Goal: Task Accomplishment & Management: Use online tool/utility

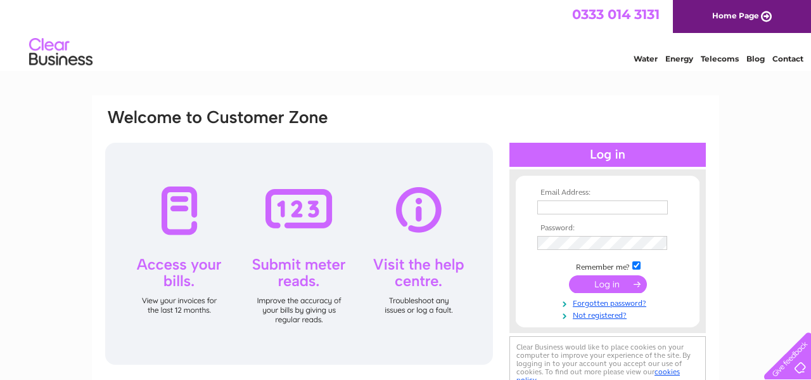
type input "r.a.m.knitwear@gmail.com"
click at [616, 282] on input "submit" at bounding box center [608, 284] width 78 height 18
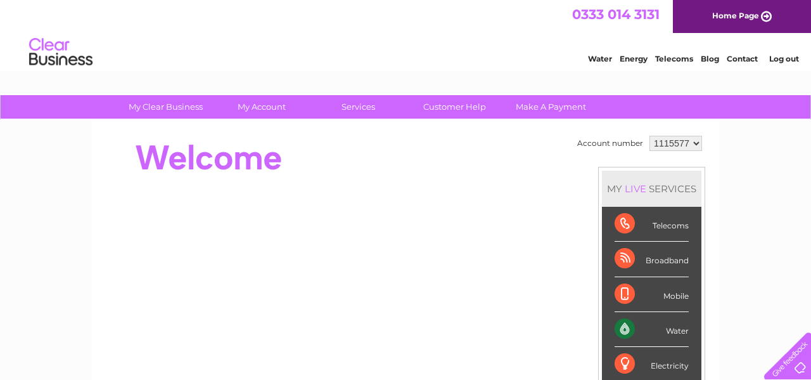
click at [664, 332] on div "Water" at bounding box center [652, 329] width 74 height 35
click at [619, 329] on div "Water" at bounding box center [652, 329] width 74 height 35
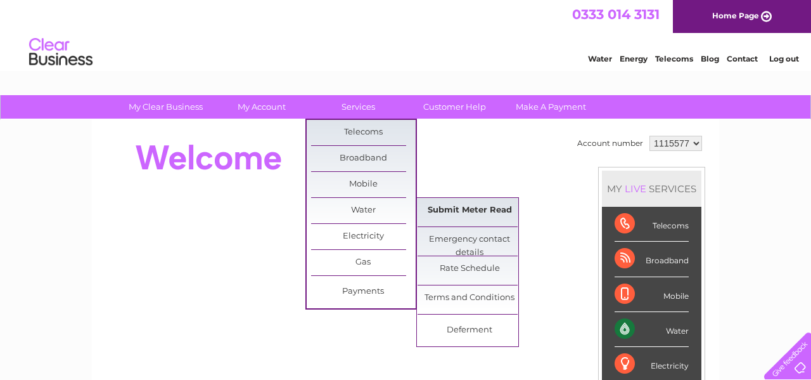
click at [444, 208] on link "Submit Meter Read" at bounding box center [470, 210] width 105 height 25
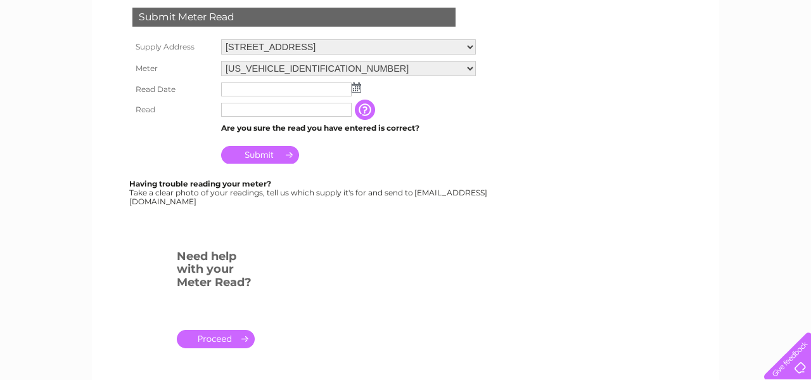
scroll to position [254, 0]
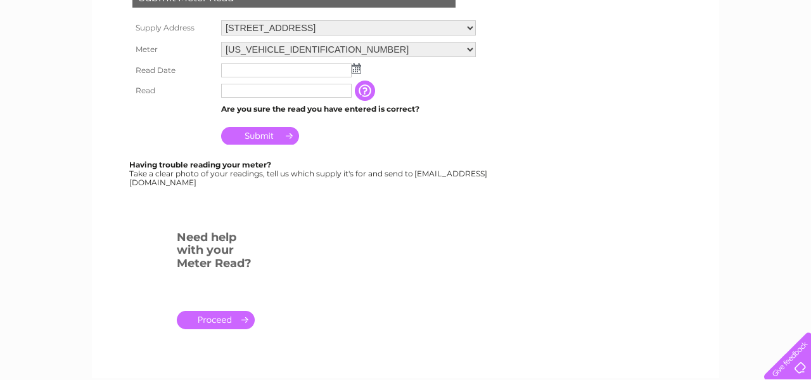
click at [357, 71] on img at bounding box center [357, 68] width 10 height 10
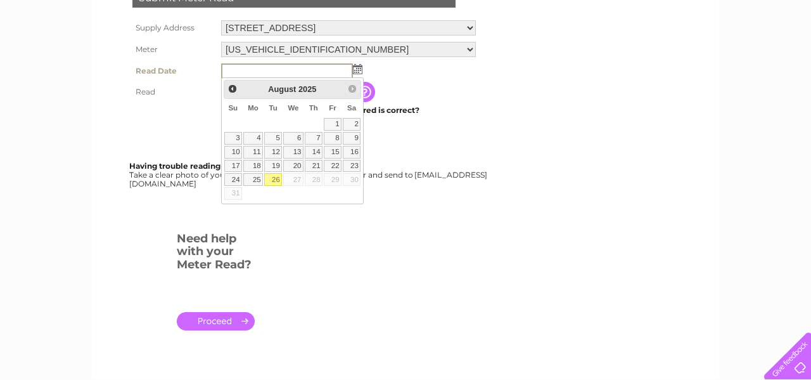
click at [276, 173] on link "26" at bounding box center [273, 179] width 18 height 13
type input "[DATE]"
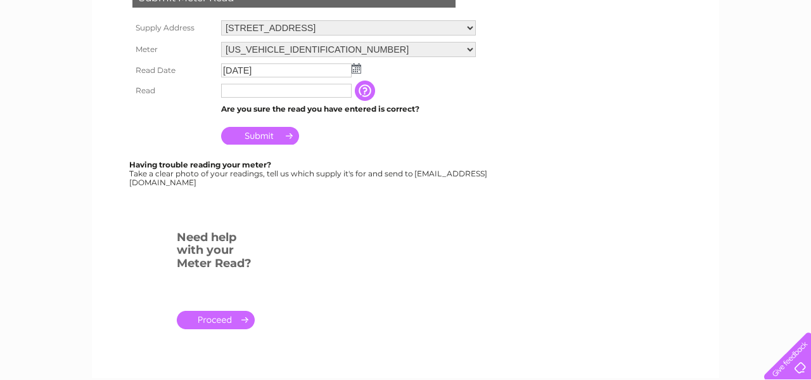
click at [278, 92] on input "text" at bounding box center [286, 91] width 131 height 14
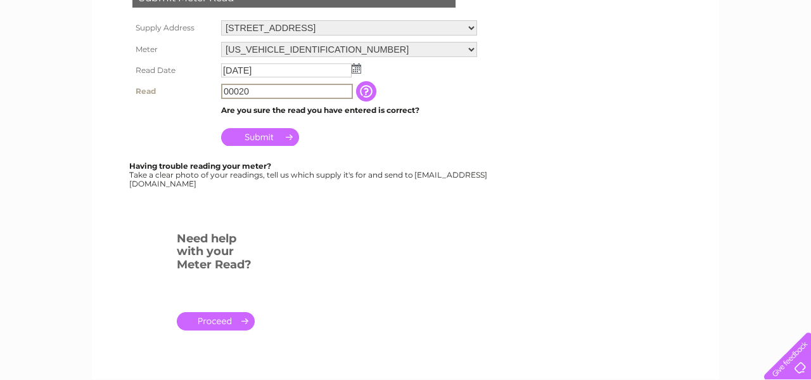
type input "00020"
click at [278, 138] on input "Submit" at bounding box center [260, 137] width 78 height 18
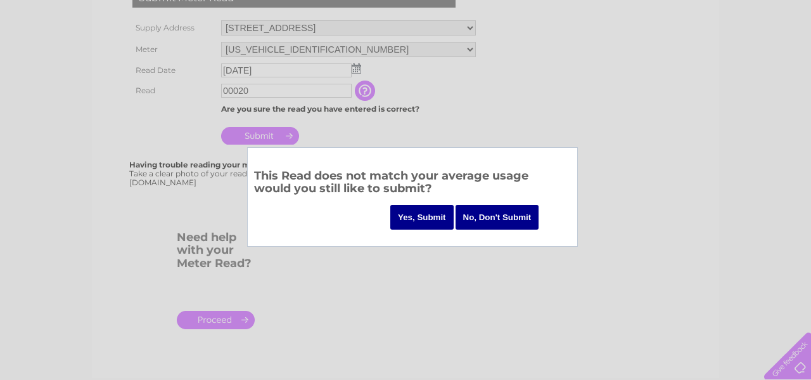
click at [412, 219] on input "Yes, Submit" at bounding box center [421, 217] width 63 height 25
